Goal: Find specific page/section: Find specific page/section

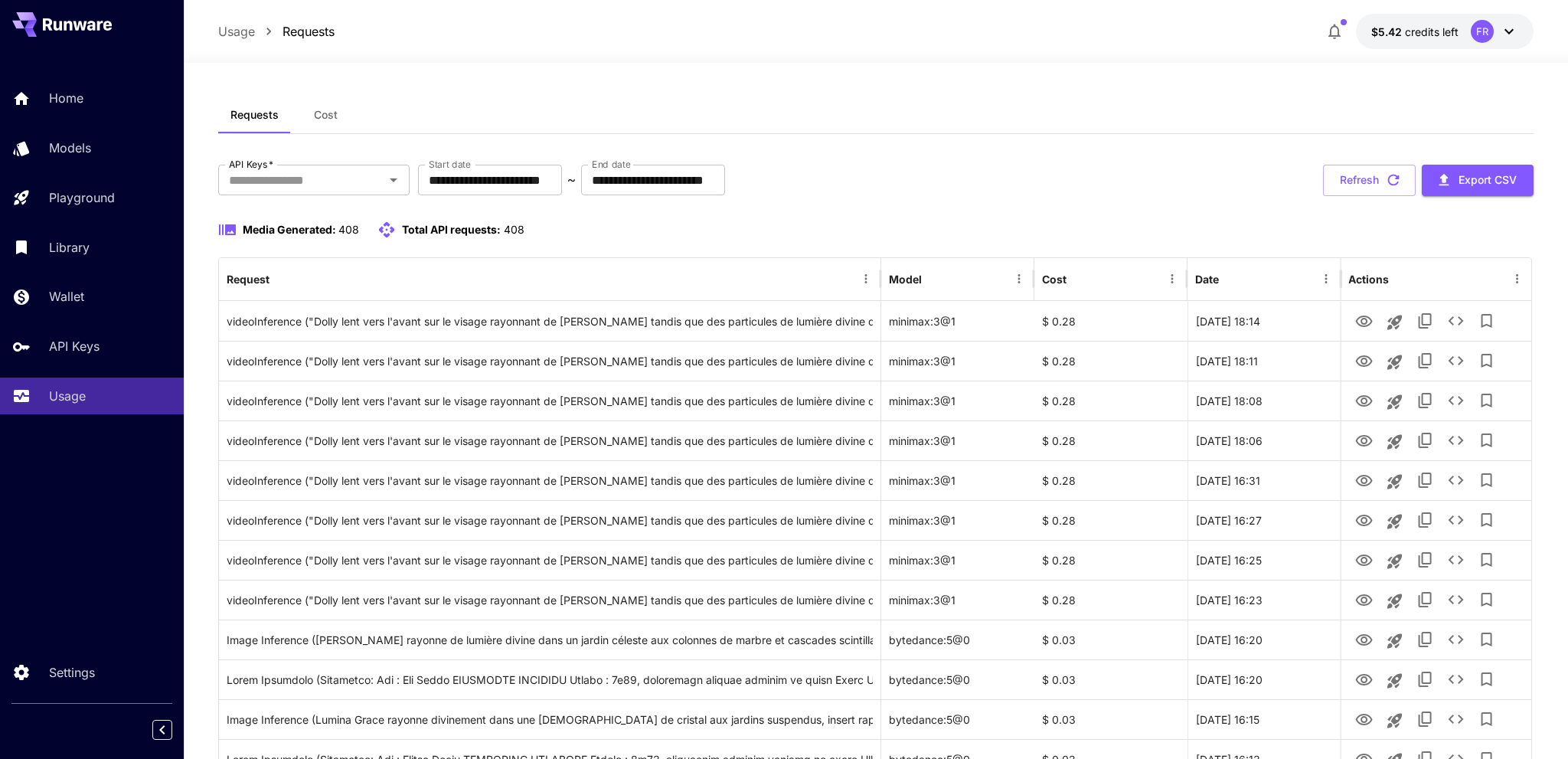
click at [1505, 31] on icon at bounding box center [1509, 31] width 18 height 18
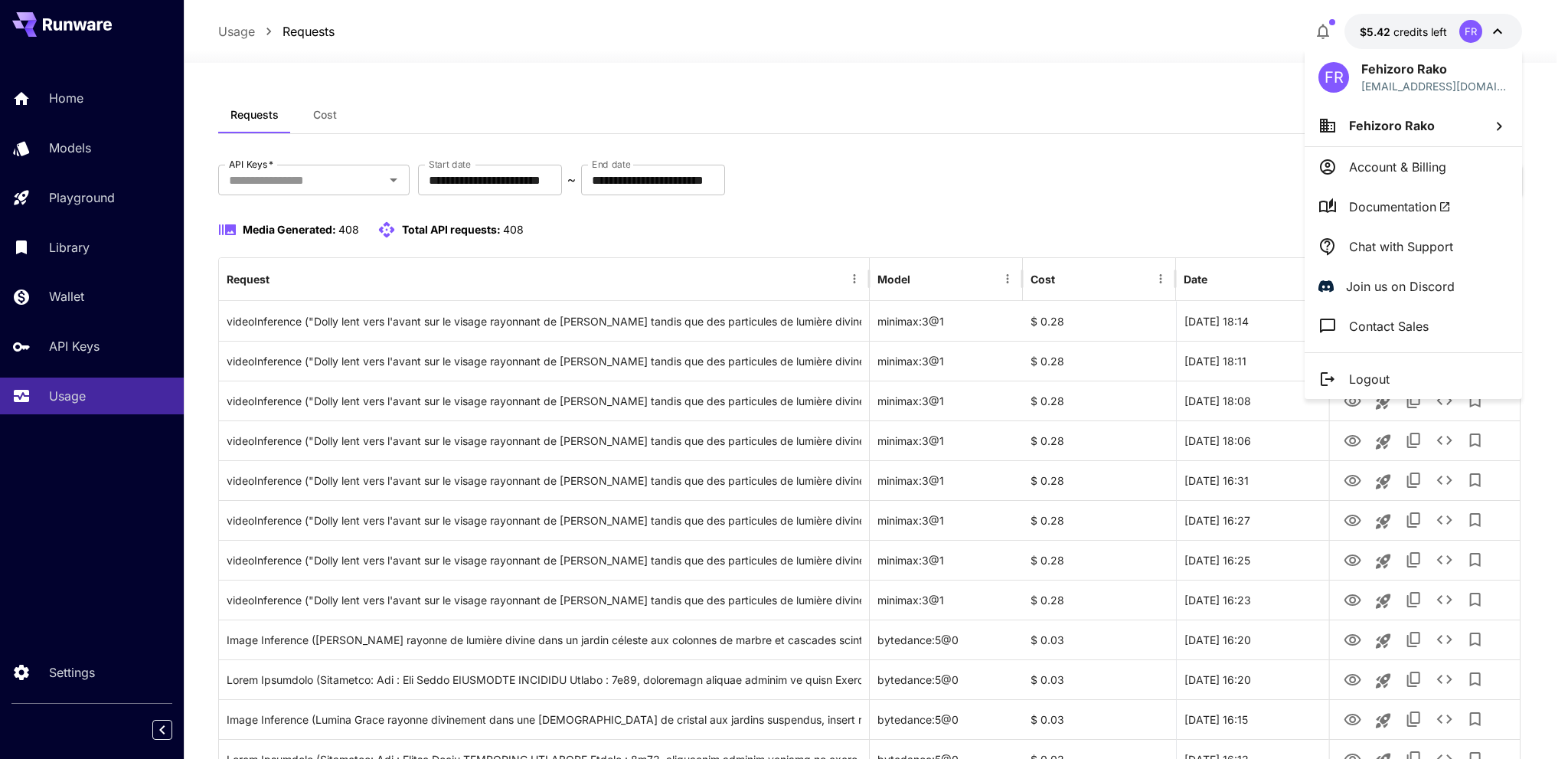
click at [1399, 207] on span "Documentation" at bounding box center [1400, 207] width 102 height 18
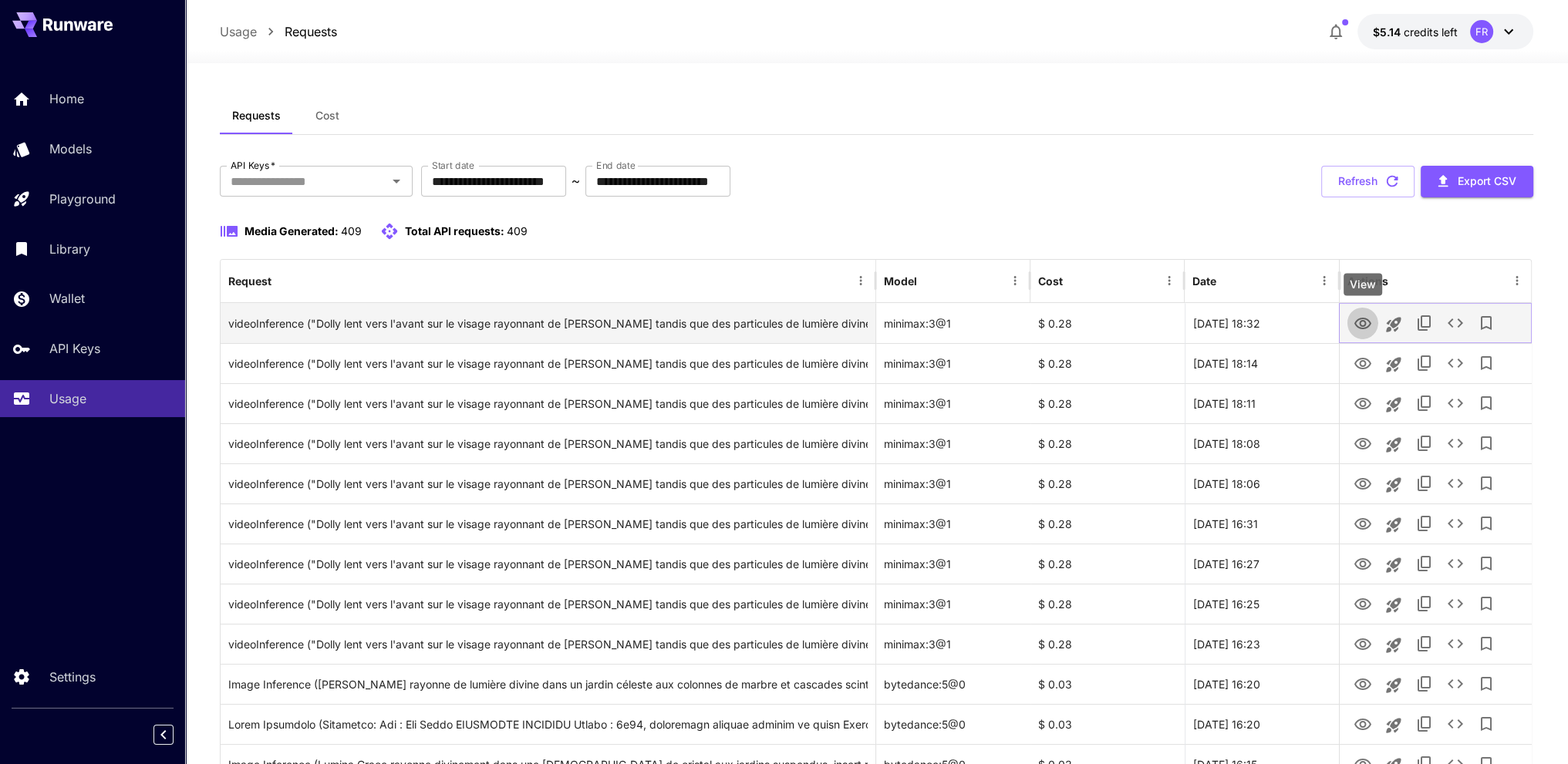
click at [1368, 319] on icon "View" at bounding box center [1362, 323] width 17 height 12
